Goal: Entertainment & Leisure: Browse casually

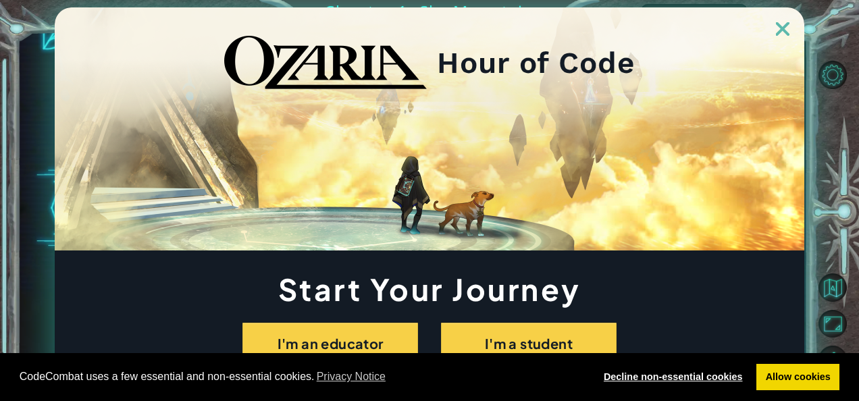
click at [425, 385] on link "Decline non-essential cookies" at bounding box center [672, 377] width 157 height 27
click at [425, 382] on link "Decline non-essential cookies" at bounding box center [672, 377] width 157 height 27
click at [425, 380] on link "Decline non-essential cookies" at bounding box center [672, 377] width 157 height 27
click at [425, 378] on link "Decline non-essential cookies" at bounding box center [672, 377] width 157 height 27
click at [425, 375] on link "Decline non-essential cookies" at bounding box center [672, 377] width 157 height 27
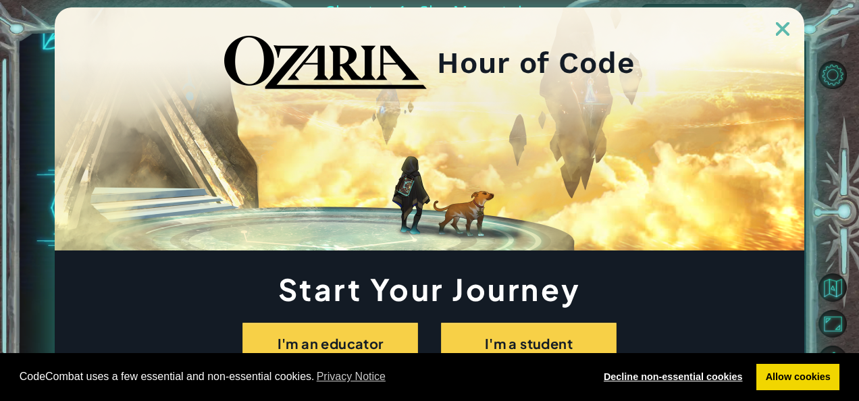
click at [425, 371] on link "Decline non-essential cookies" at bounding box center [672, 377] width 157 height 27
click at [425, 370] on link "Decline non-essential cookies" at bounding box center [672, 377] width 157 height 27
click at [425, 372] on link "Decline non-essential cookies" at bounding box center [672, 377] width 157 height 27
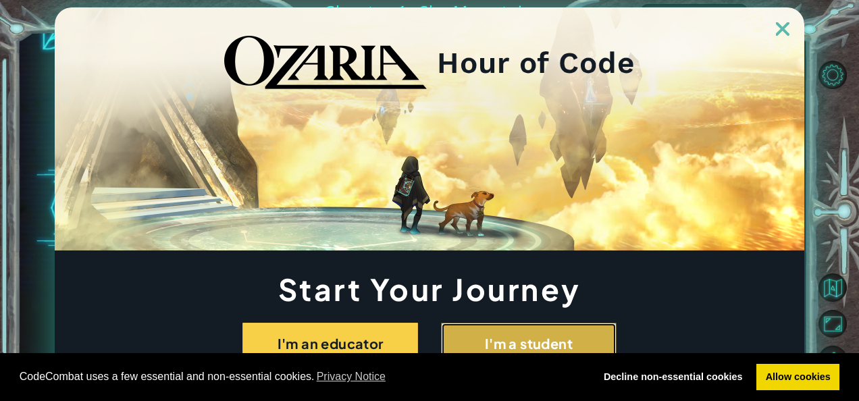
click at [425, 344] on button "I'm a student" at bounding box center [529, 344] width 176 height 42
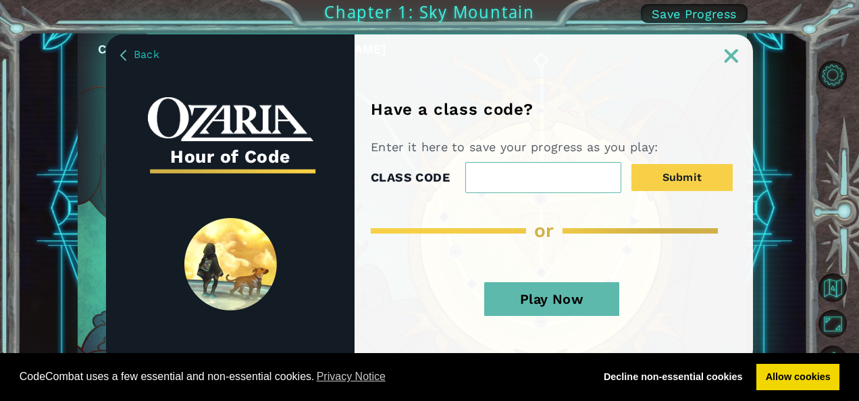
click at [425, 305] on button "Play Now" at bounding box center [551, 299] width 135 height 34
